Goal: Find specific page/section: Find specific page/section

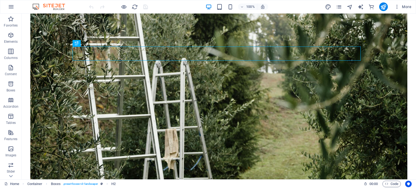
scroll to position [268, 0]
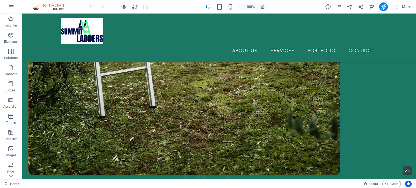
scroll to position [440, 0]
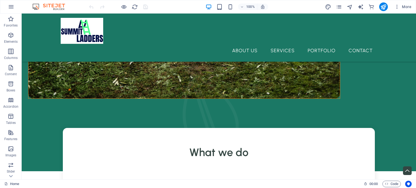
scroll to position [0, 0]
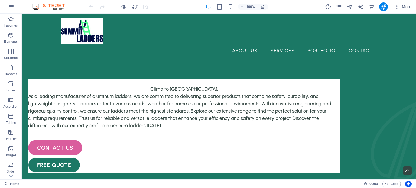
drag, startPoint x: 414, startPoint y: 23, endPoint x: 29, endPoint y: 69, distance: 387.6
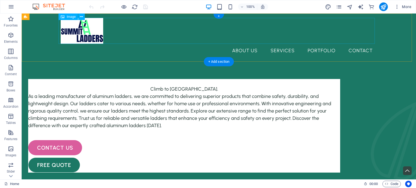
click at [95, 28] on figure at bounding box center [219, 31] width 317 height 26
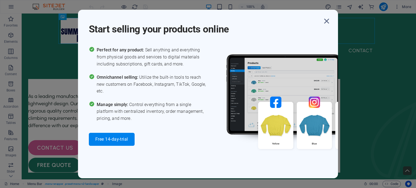
drag, startPoint x: 394, startPoint y: 6, endPoint x: 285, endPoint y: -2, distance: 109.5
click at [285, 0] on html "Summit Ladders Home Favorites Elements Columns Content Boxes Accordion Tables F…" at bounding box center [208, 94] width 416 height 188
click at [327, 21] on icon "button" at bounding box center [327, 21] width 10 height 10
